Goal: Task Accomplishment & Management: Use online tool/utility

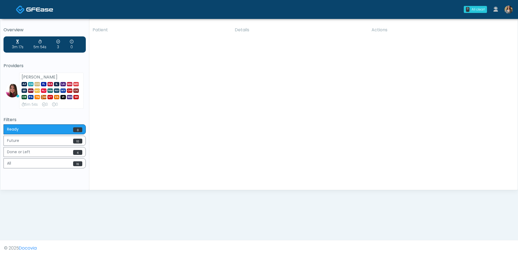
click at [507, 15] on link at bounding box center [508, 10] width 15 height 18
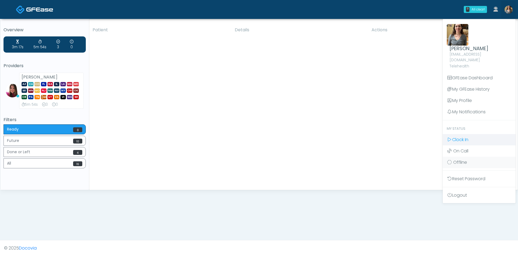
click at [463, 136] on span "Clock In" at bounding box center [460, 139] width 16 height 6
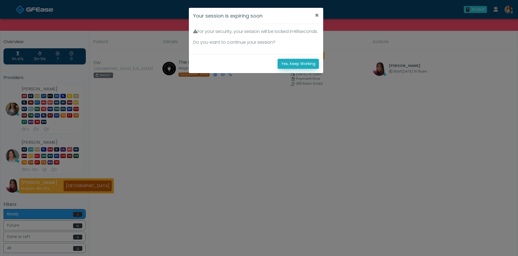
click at [296, 69] on button "Yes, Keep Working" at bounding box center [298, 64] width 41 height 10
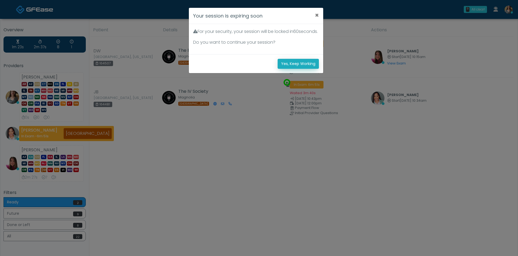
click at [304, 69] on button "Yes, Keep Working" at bounding box center [298, 64] width 41 height 10
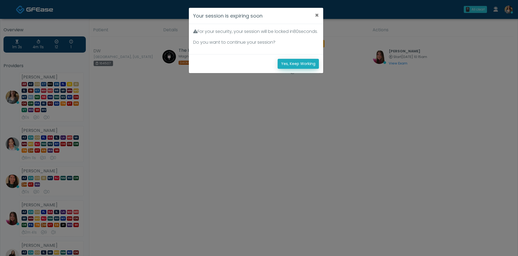
click at [299, 69] on button "Yes, Keep Working" at bounding box center [298, 64] width 41 height 10
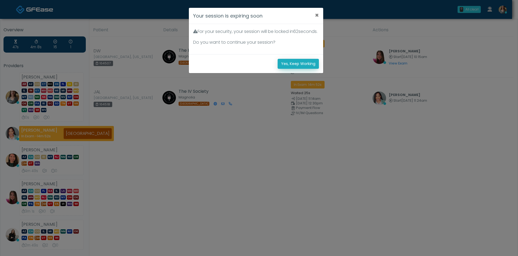
click at [299, 66] on button "Yes, Keep Working" at bounding box center [298, 64] width 41 height 10
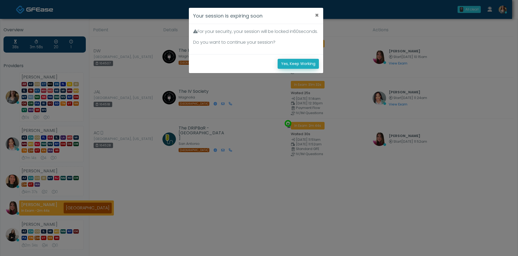
click at [297, 65] on button "Yes, Keep Working" at bounding box center [298, 64] width 41 height 10
